Goal: Participate in discussion

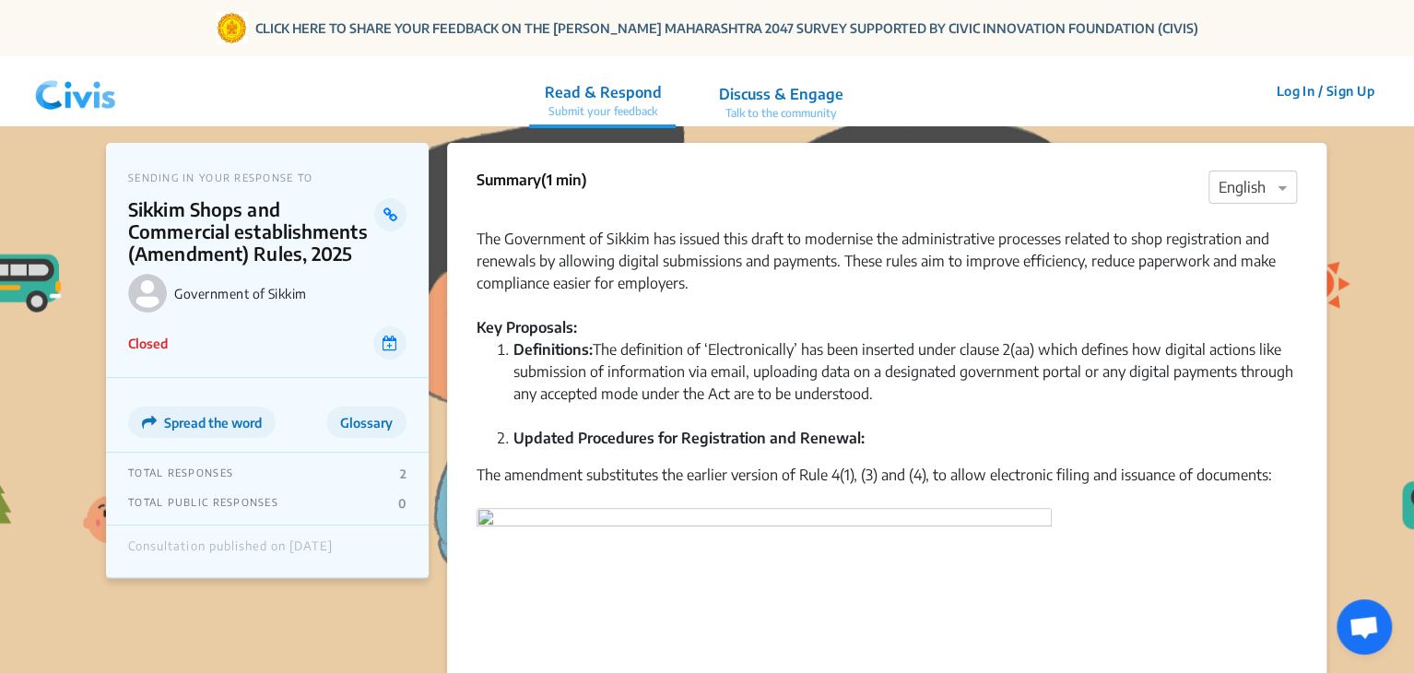
click at [79, 94] on img at bounding box center [76, 91] width 96 height 55
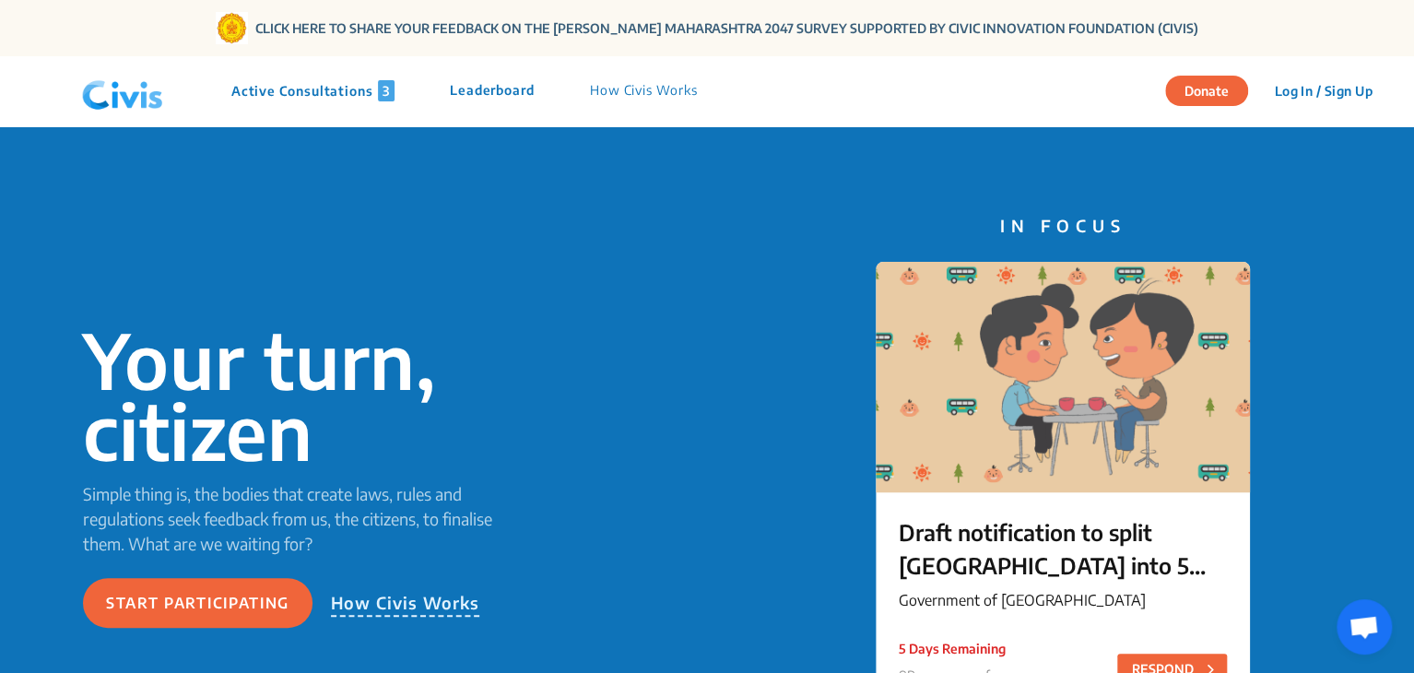
click at [277, 97] on p "Active Consultations 3" at bounding box center [312, 90] width 163 height 21
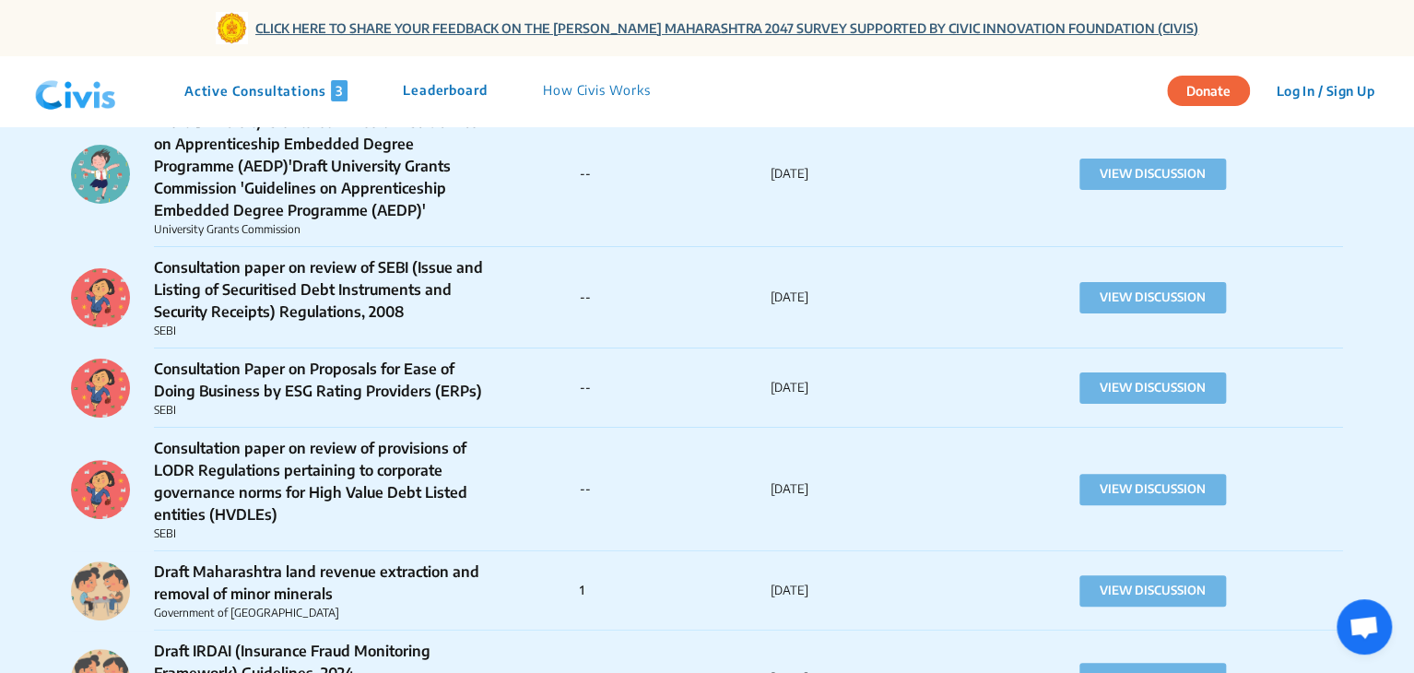
scroll to position [28836, 0]
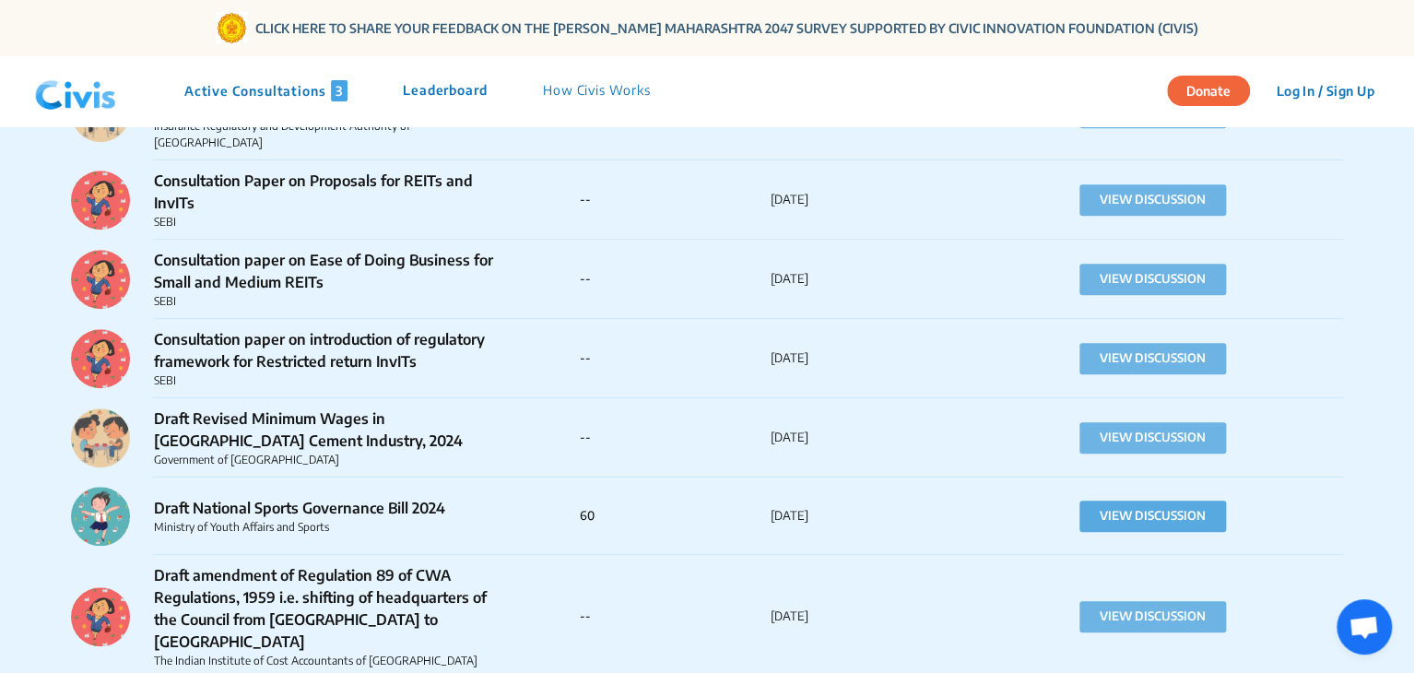
click at [1104, 501] on button "VIEW DISCUSSION" at bounding box center [1152, 516] width 147 height 31
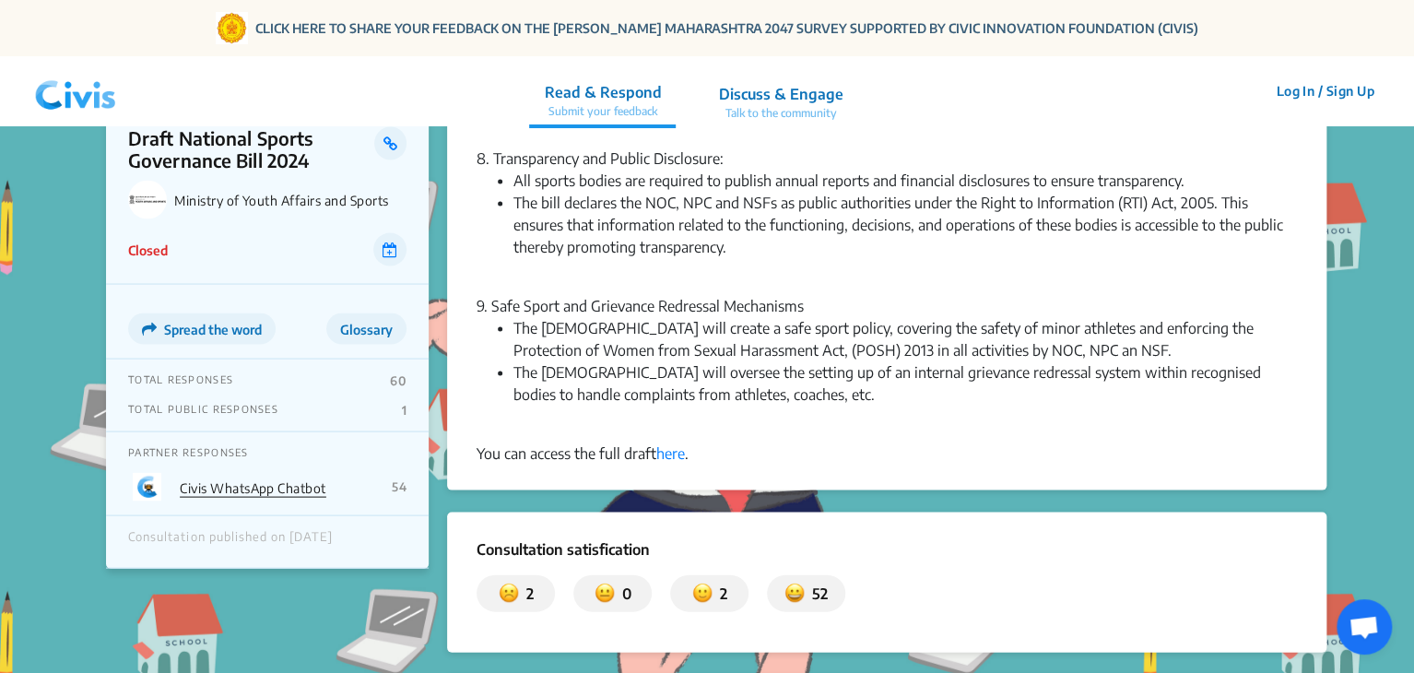
scroll to position [1670, 0]
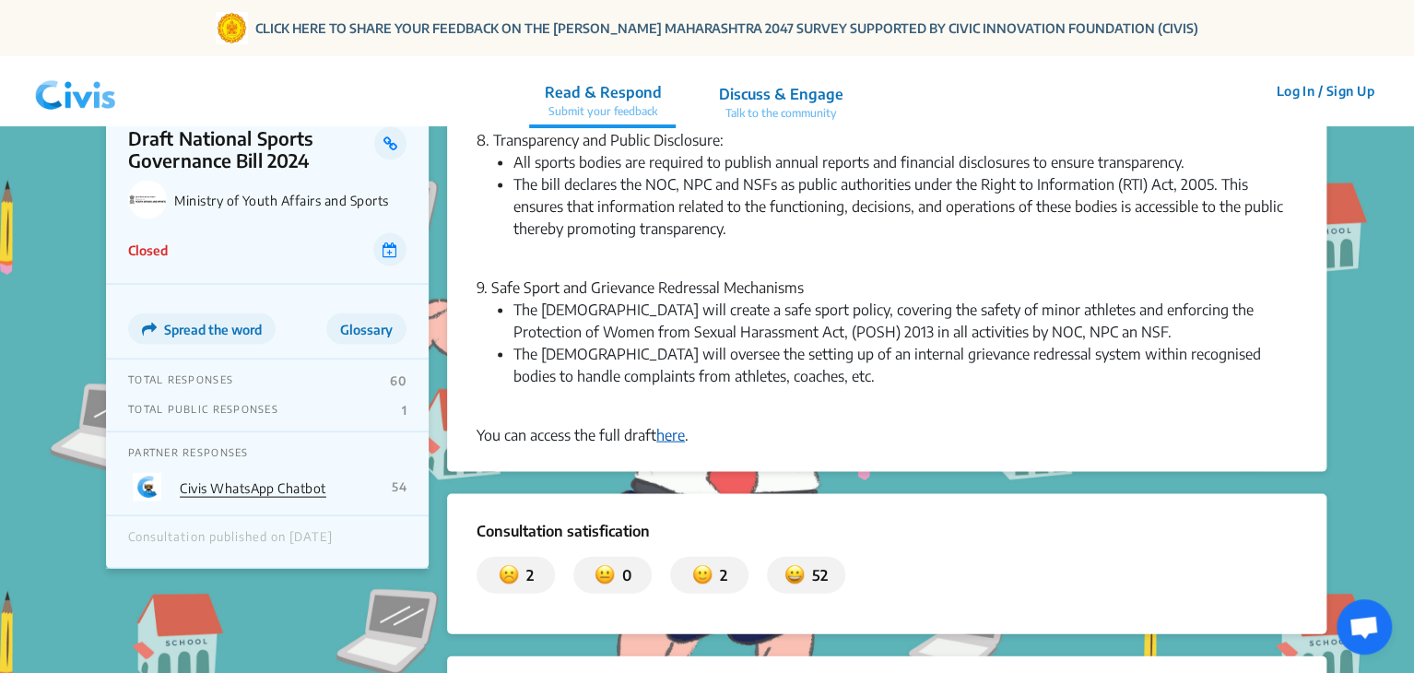
click at [682, 438] on link "here" at bounding box center [670, 434] width 29 height 18
